Goal: Task Accomplishment & Management: Manage account settings

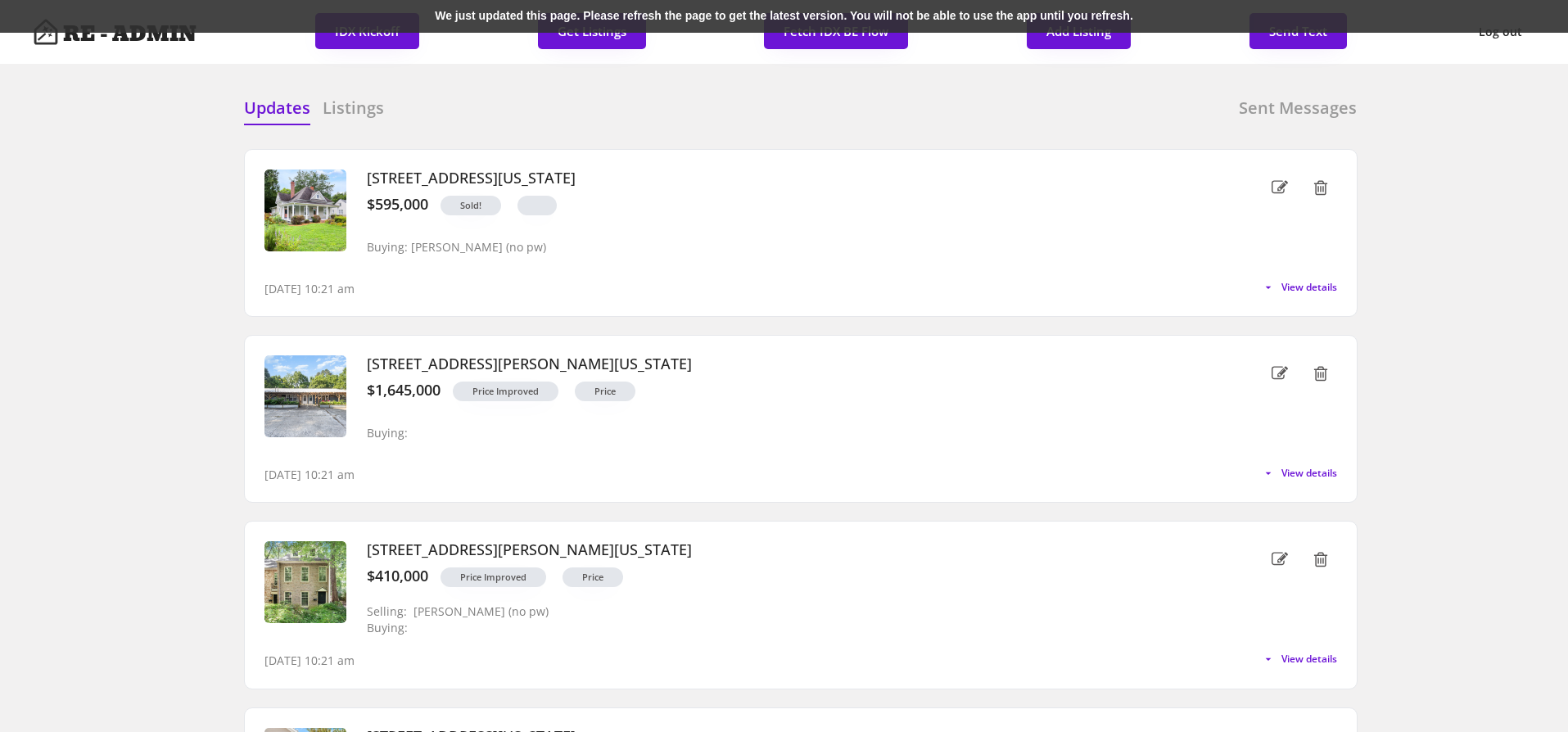
click at [464, 16] on div "We just updated this page. Please refresh the page to get the latest version. Y…" at bounding box center [784, 16] width 1568 height 33
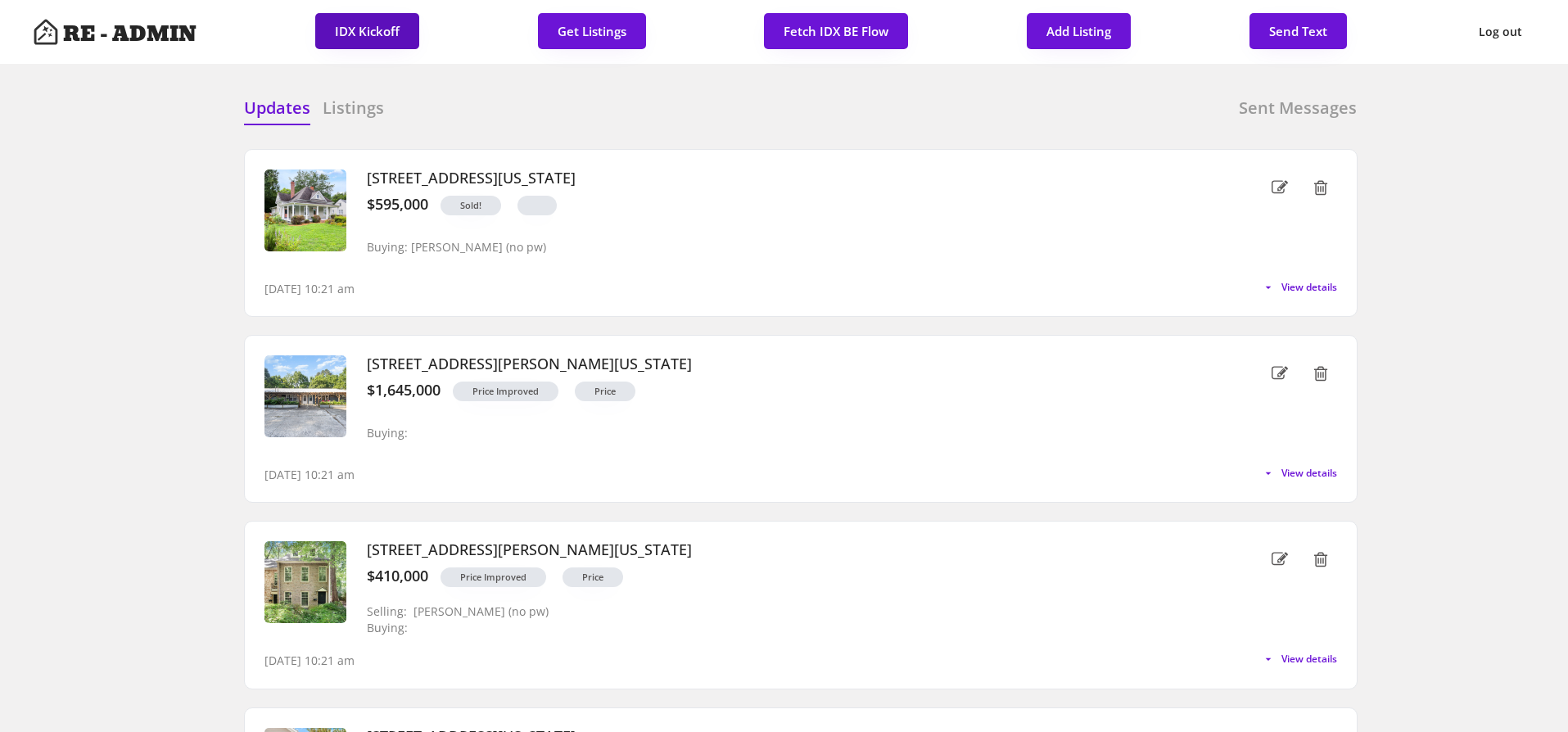
click at [364, 29] on button "IDX Kickoff" at bounding box center [367, 31] width 104 height 36
click at [528, 103] on div "Updates Listings Sent Messages" at bounding box center [800, 113] width 1114 height 33
click at [348, 110] on h6 "Listings" at bounding box center [353, 109] width 61 height 23
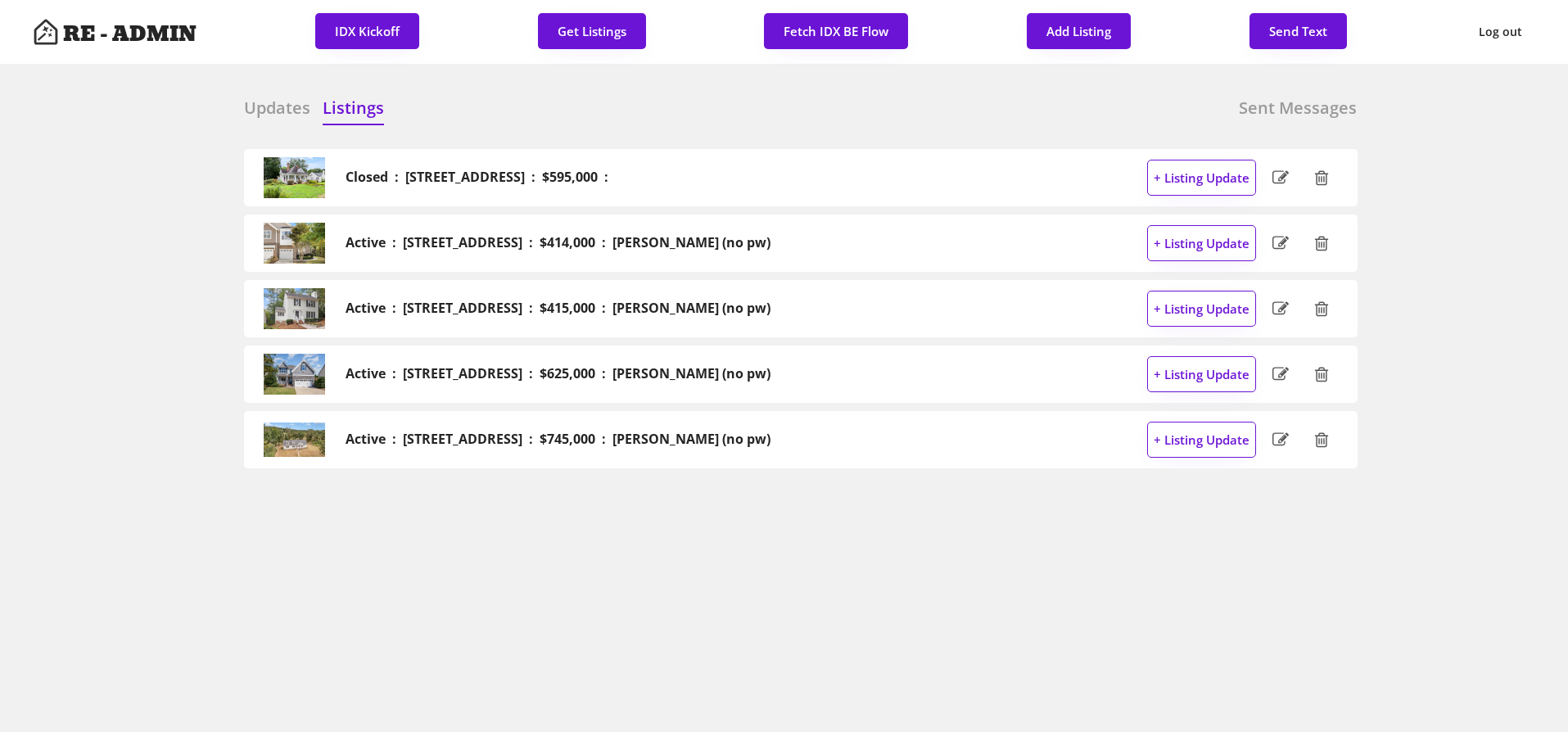
click at [544, 95] on div "Updates Listings Sent Messages Closed : 101 W Delafield Avenue, Durham : $595,0…" at bounding box center [784, 96] width 1147 height 39
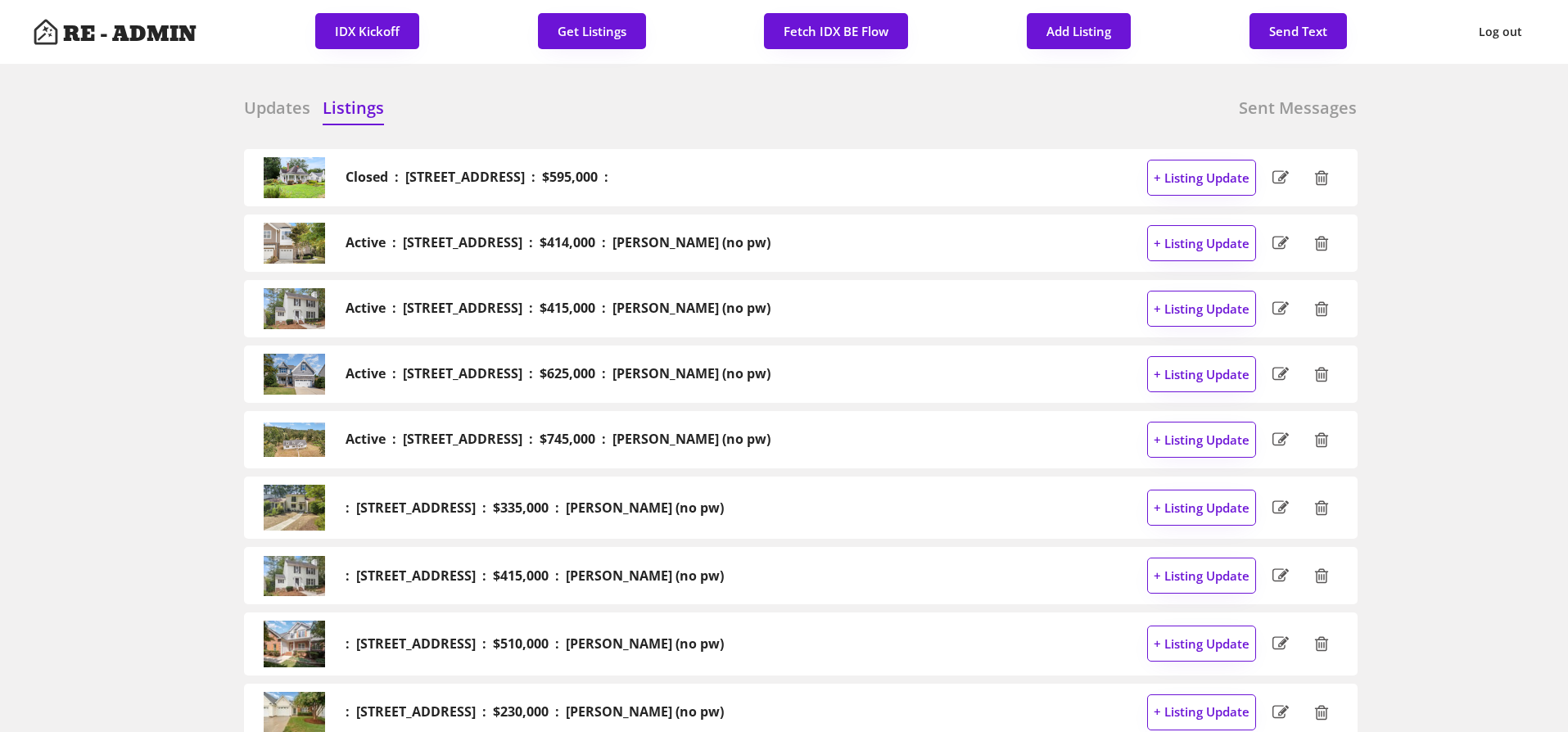
click at [264, 106] on h6 "Updates" at bounding box center [277, 109] width 66 height 23
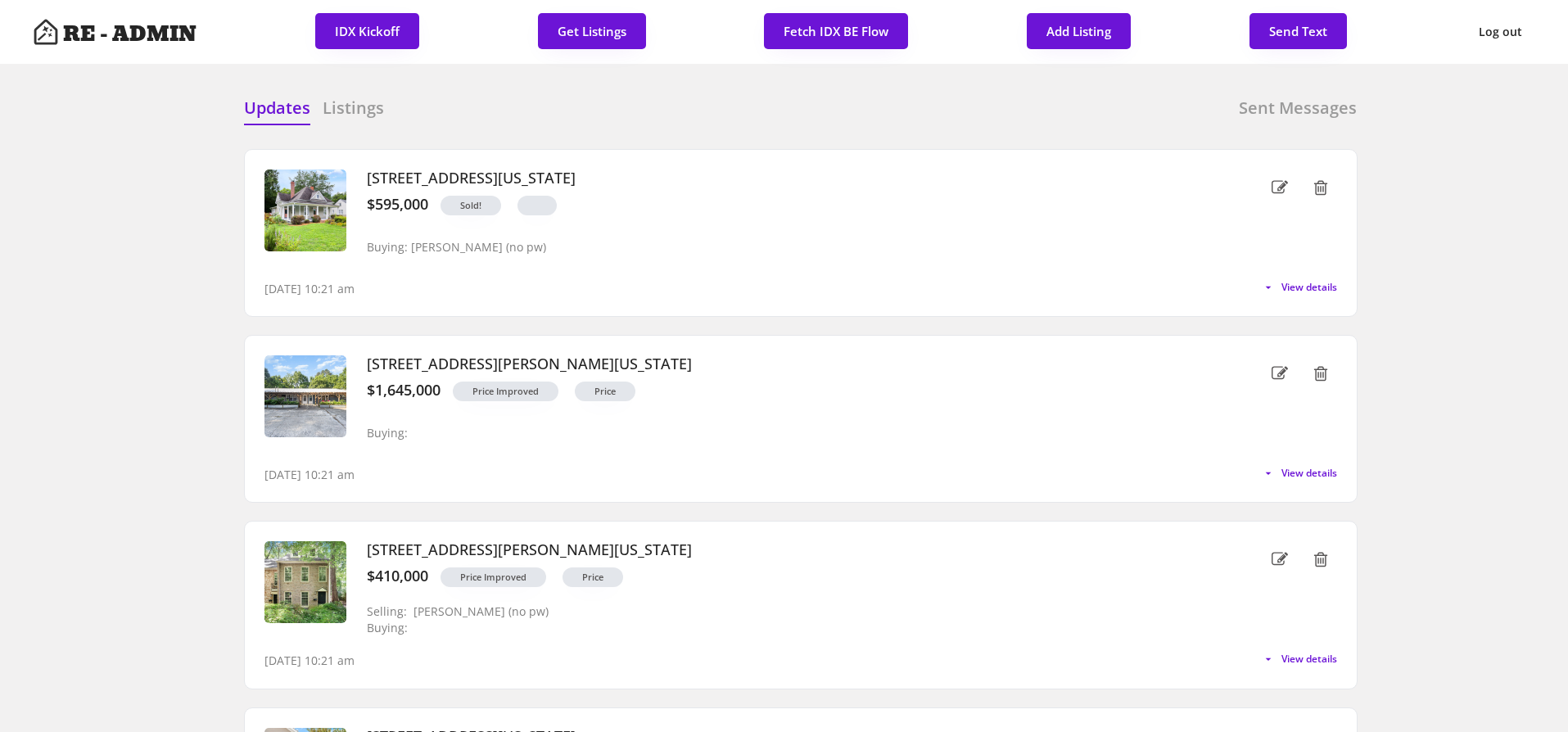
click at [573, 97] on div "Updates Listings Sent Messages" at bounding box center [800, 113] width 1114 height 33
